Goal: Information Seeking & Learning: Learn about a topic

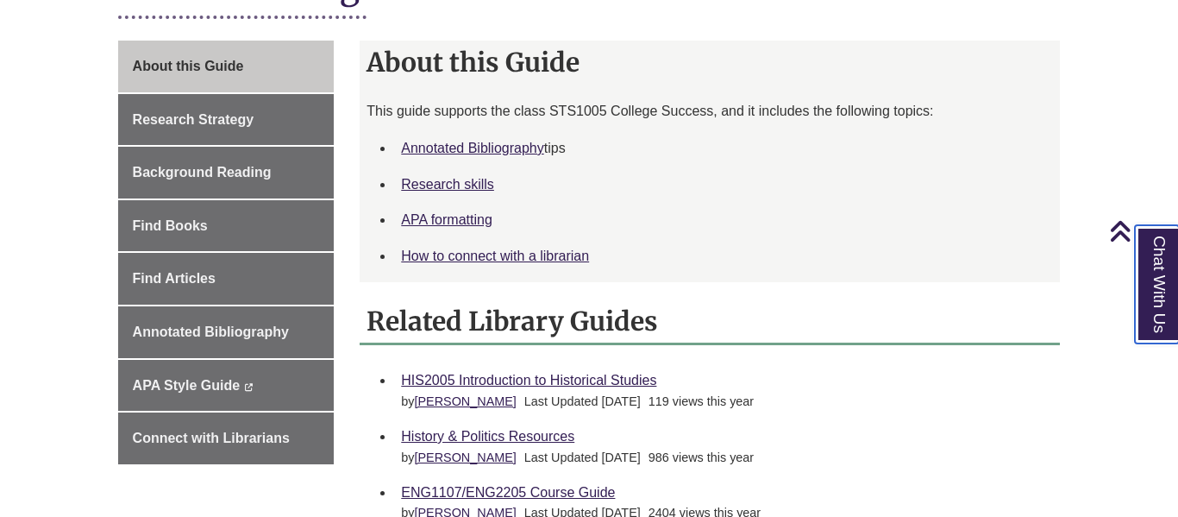
scroll to position [442, 0]
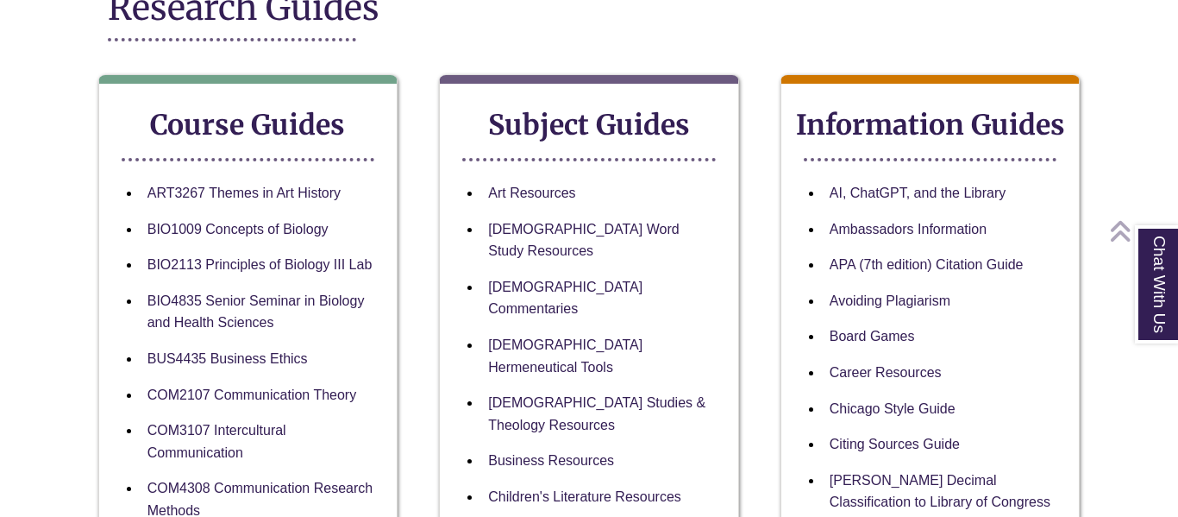
scroll to position [259, 0]
